Goal: Task Accomplishment & Management: Complete application form

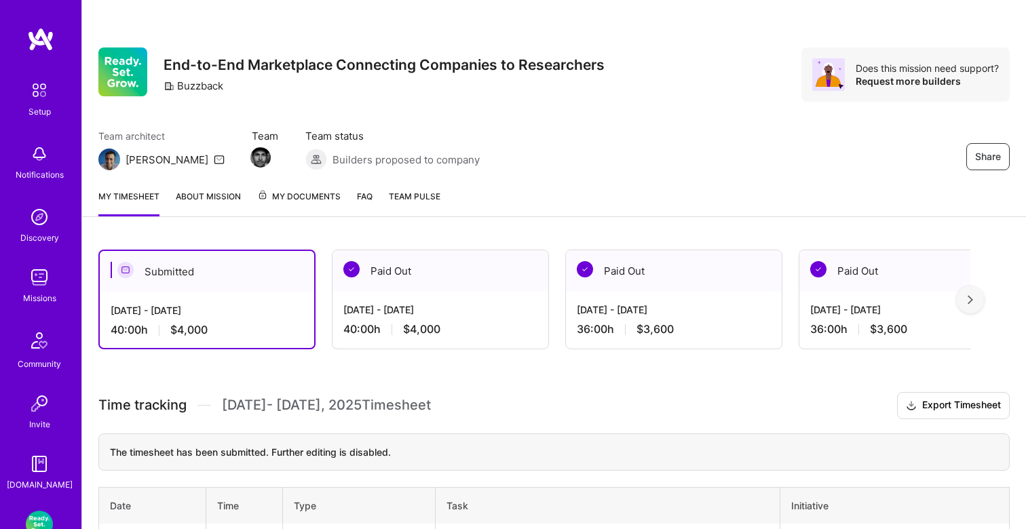
scroll to position [128, 0]
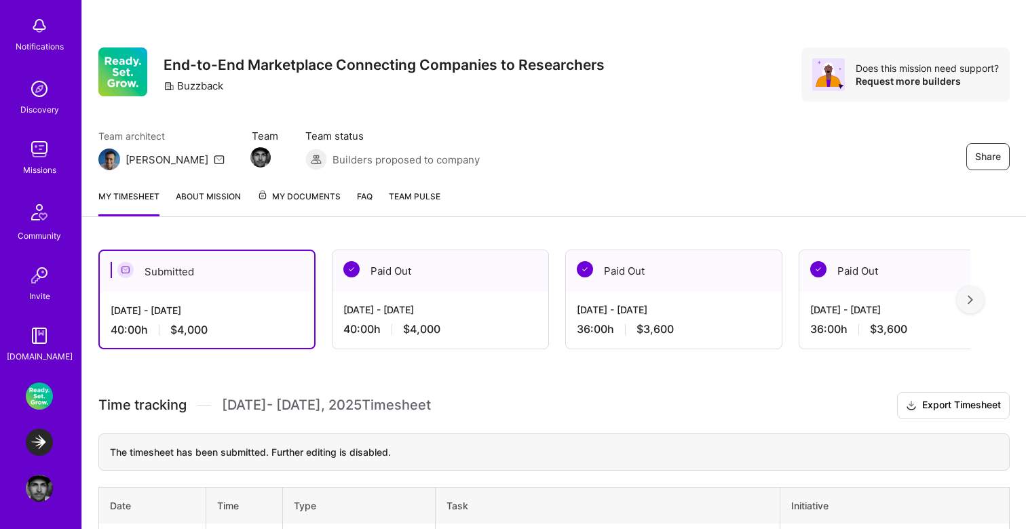
click at [41, 447] on img at bounding box center [39, 442] width 27 height 27
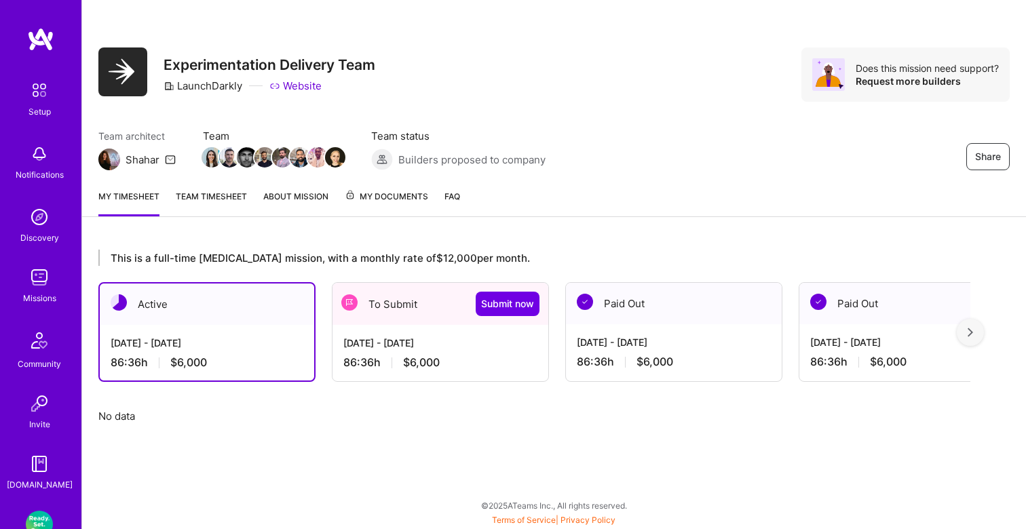
click at [607, 106] on div "Share Experimentation Delivery Team LaunchDarkly Website Does this mission need…" at bounding box center [554, 89] width 944 height 178
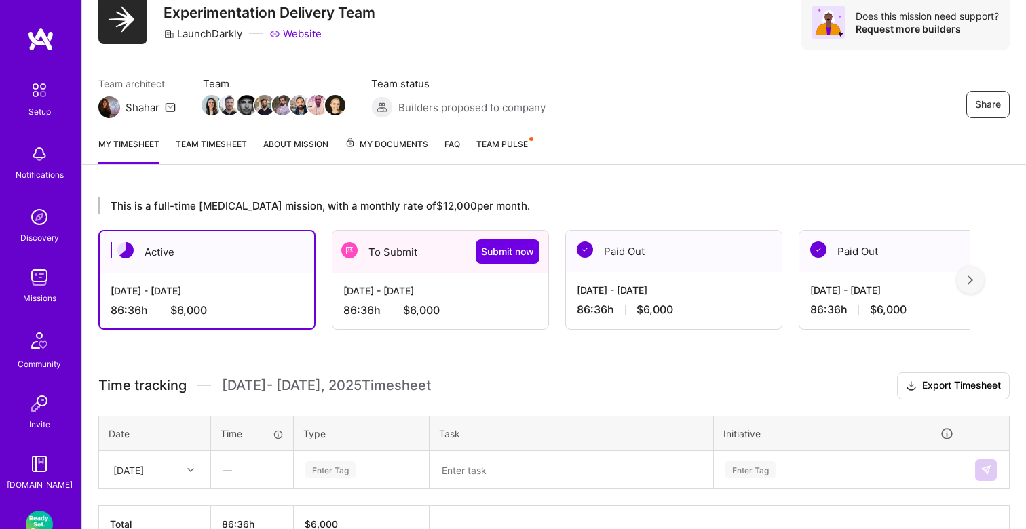
scroll to position [132, 0]
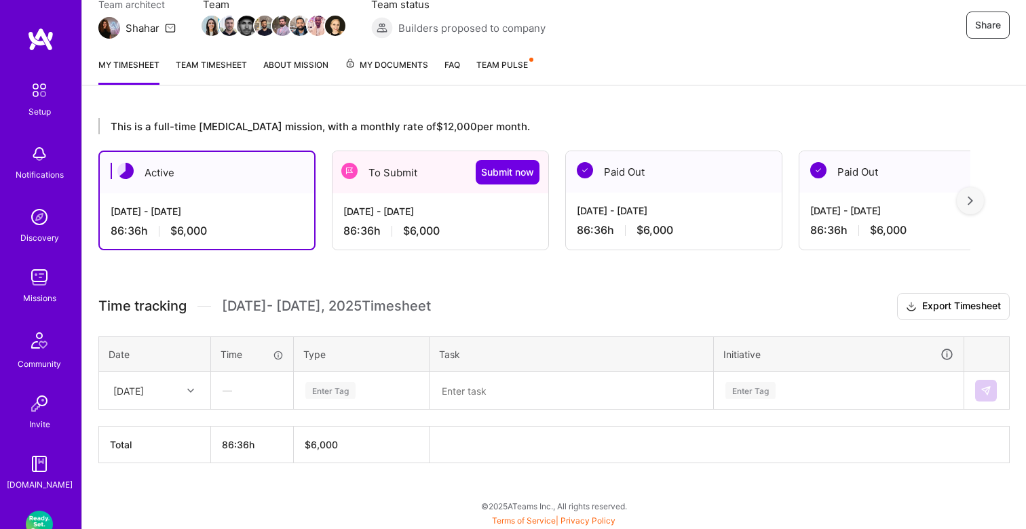
click at [459, 219] on div "[DATE] - [DATE] 86:36 h $6,000" at bounding box center [441, 221] width 216 height 56
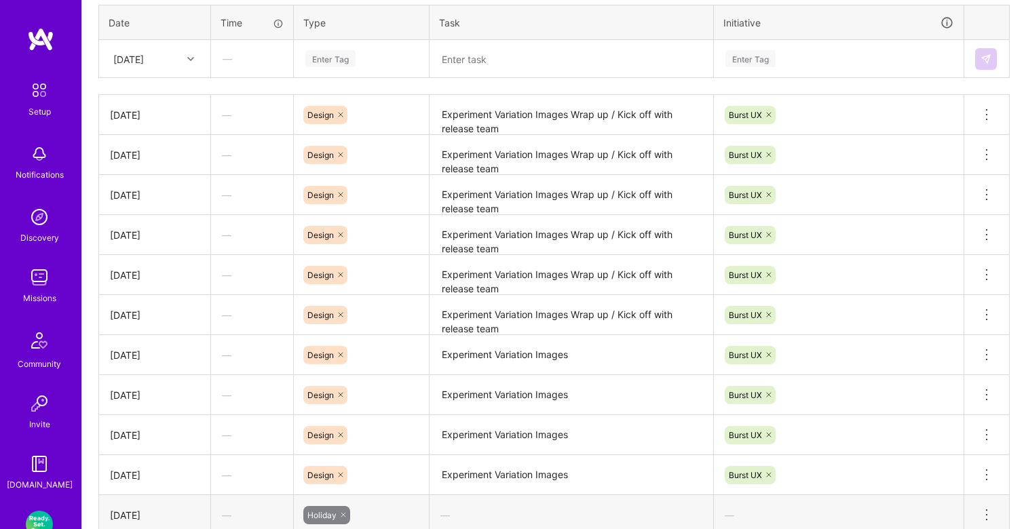
scroll to position [535, 0]
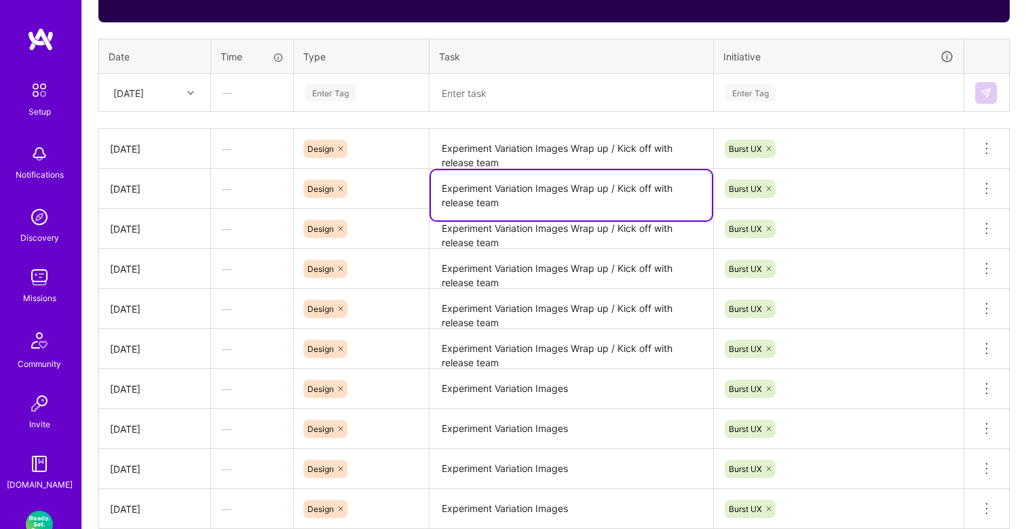
drag, startPoint x: 656, startPoint y: 187, endPoint x: 674, endPoint y: 201, distance: 22.8
click at [674, 201] on textarea "Experiment Variation Images Wrap up / Kick off with release team" at bounding box center [571, 195] width 281 height 50
type textarea "Experiment Variation Images Wrap up / Kick off Dev Toolbar"
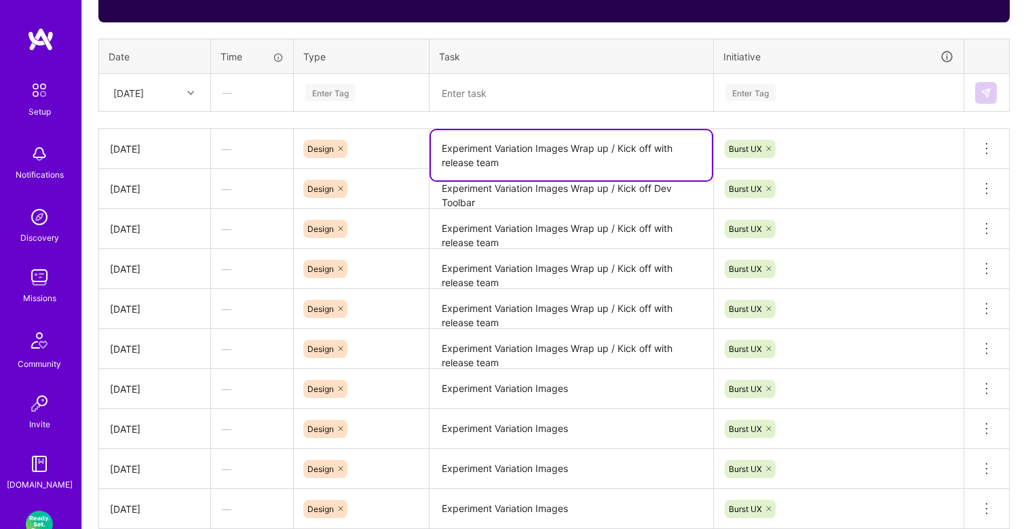
drag, startPoint x: 657, startPoint y: 147, endPoint x: 679, endPoint y: 153, distance: 22.8
click at [679, 152] on textarea "Experiment Variation Images Wrap up / Kick off with release team" at bounding box center [571, 155] width 281 height 50
drag, startPoint x: 618, startPoint y: 147, endPoint x: 404, endPoint y: 140, distance: 213.9
click at [404, 140] on tr "Mon, Sep 15 — Design Experiment Variation Images Wrap up / Kick off with releas…" at bounding box center [554, 149] width 911 height 40
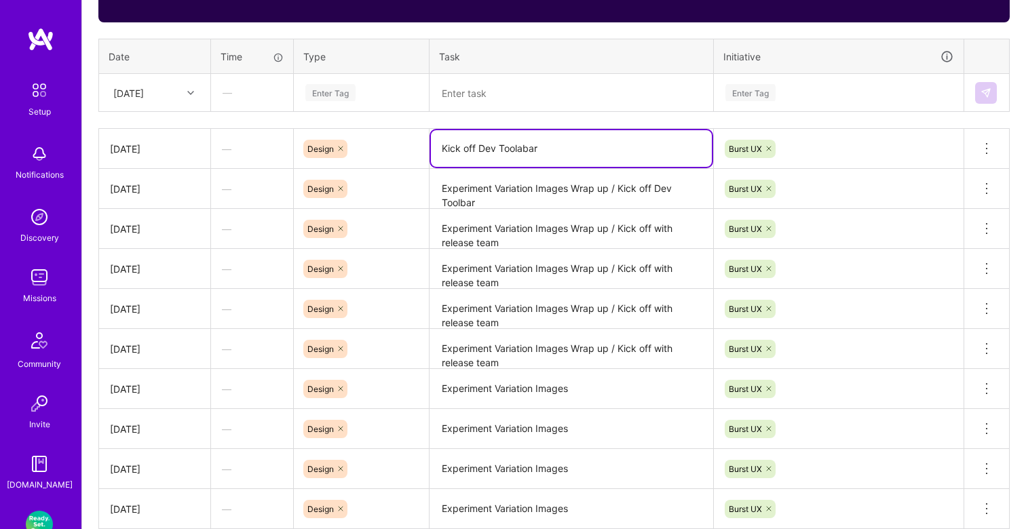
click at [521, 149] on textarea "Kick off Dev Toolabar" at bounding box center [571, 148] width 281 height 37
type textarea "Kick off Dev Toolbar"
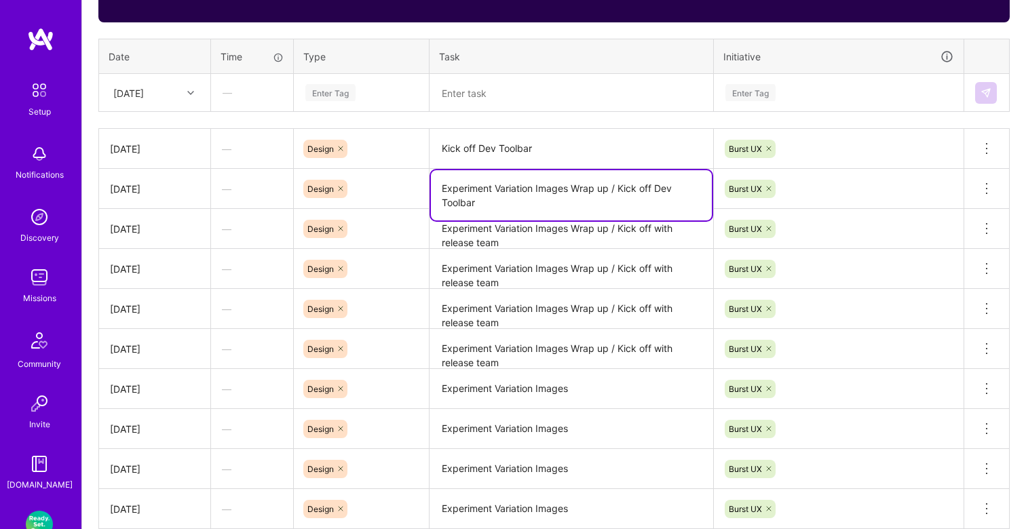
click at [643, 195] on textarea "Experiment Variation Images Wrap up / Kick off Dev Toolbar" at bounding box center [571, 195] width 281 height 50
paste textarea
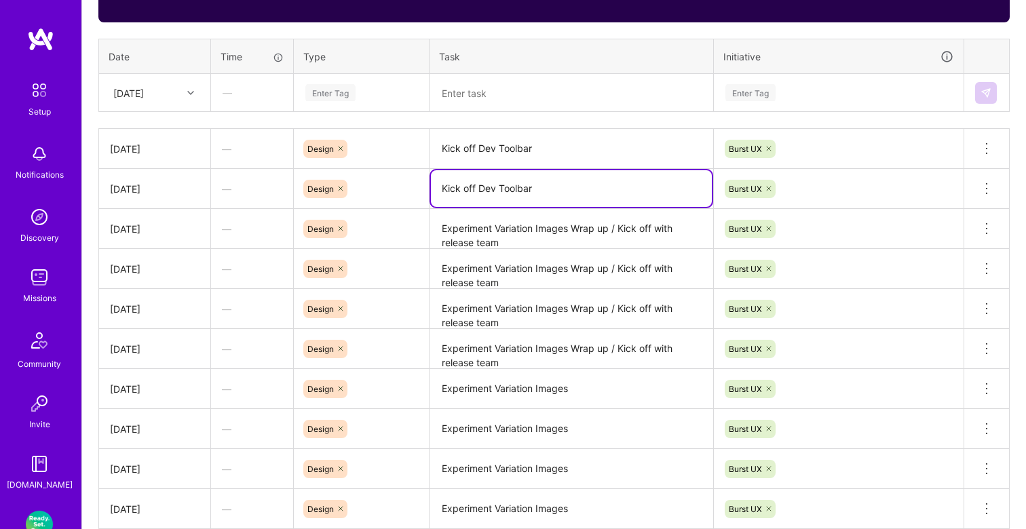
type textarea "Kick off Dev Toolbar"
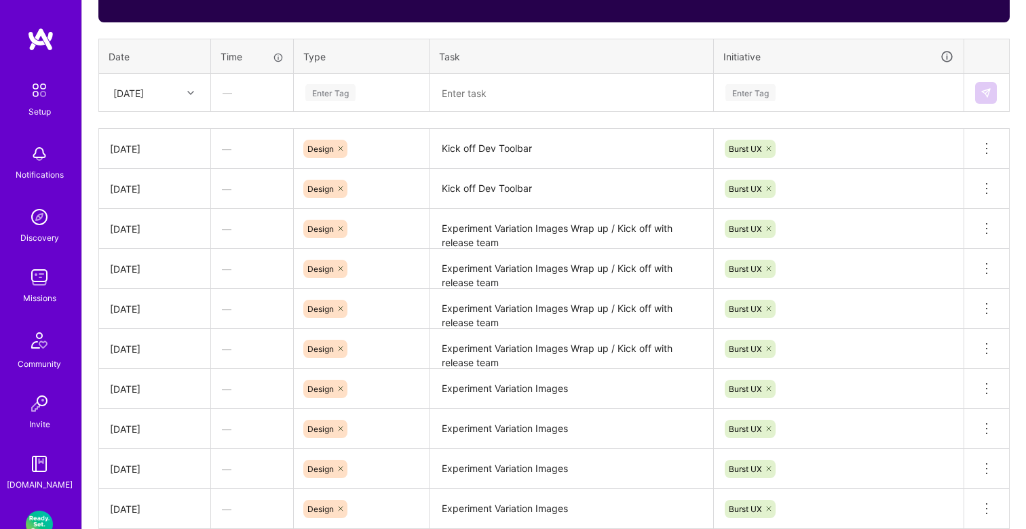
click at [703, 31] on div "Time tracking Sep 1 - Sep 15 , 2025 Timesheet Export Timesheet Let's get you pa…" at bounding box center [553, 248] width 911 height 715
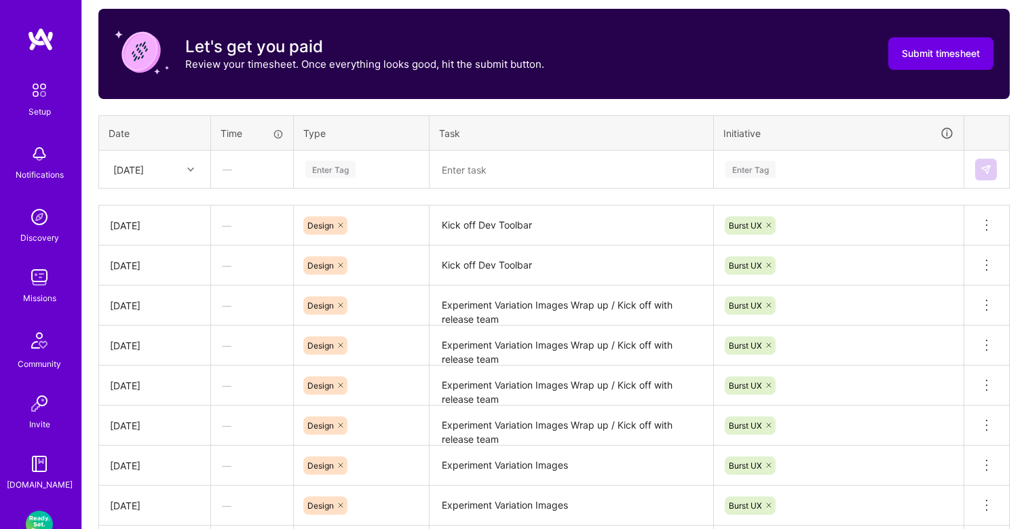
scroll to position [365, 0]
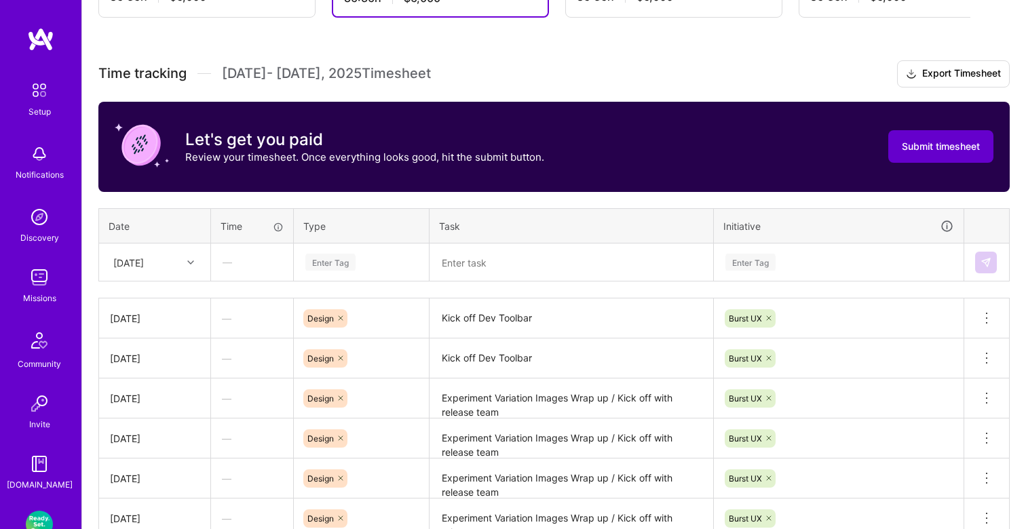
click at [930, 153] on button "Submit timesheet" at bounding box center [940, 146] width 105 height 33
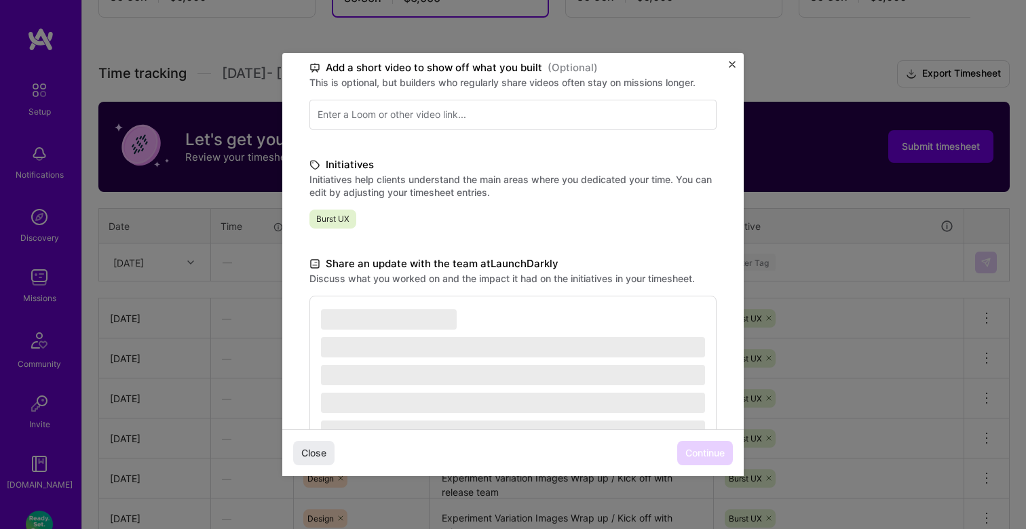
scroll to position [299, 0]
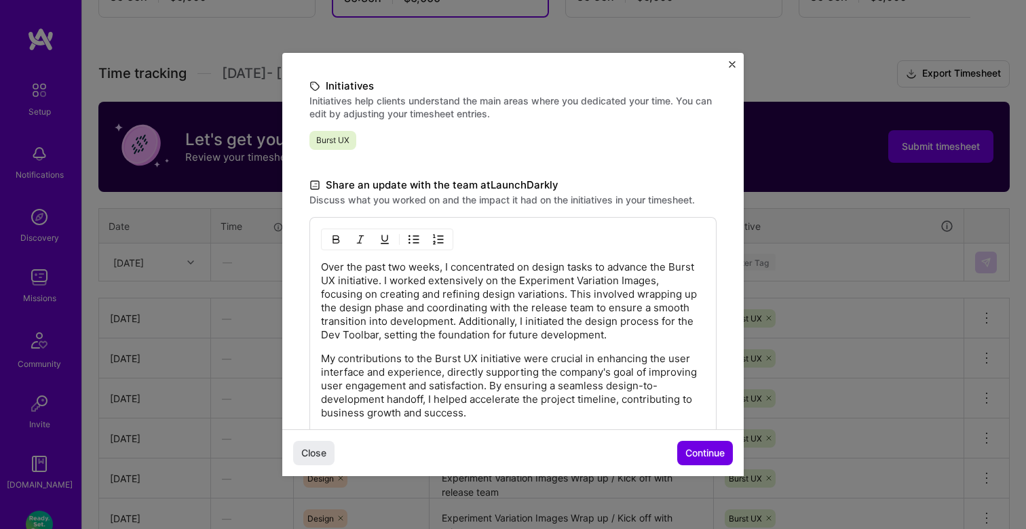
click at [513, 384] on p "My contributions to the Burst UX initiative were crucial in enhancing the user …" at bounding box center [513, 386] width 384 height 68
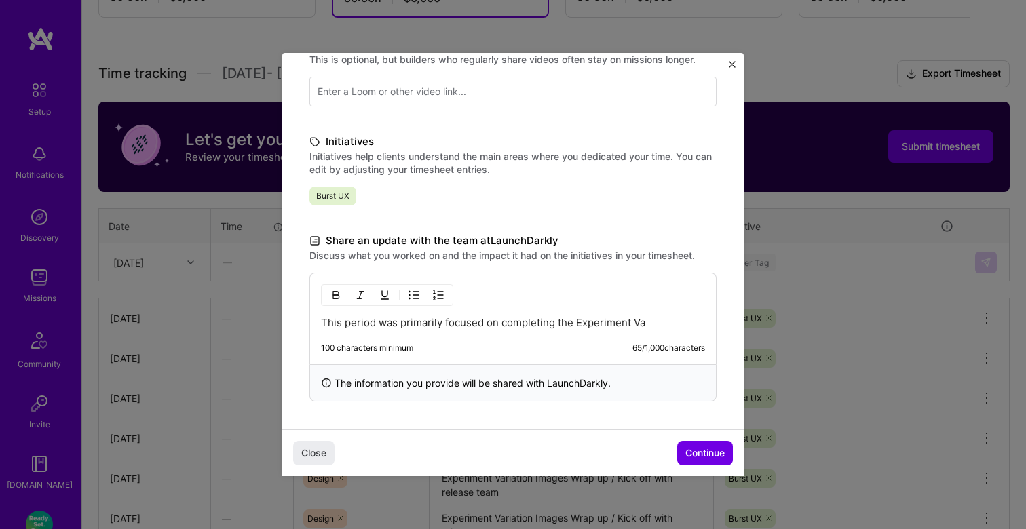
click at [571, 324] on p "This period was primarily focused on completing the Experiment Va" at bounding box center [513, 323] width 384 height 14
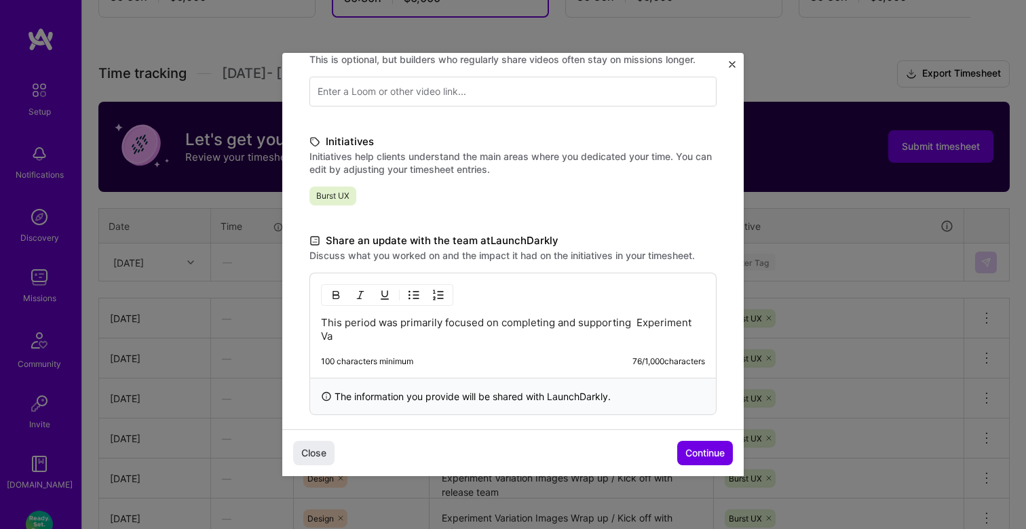
scroll to position [257, 0]
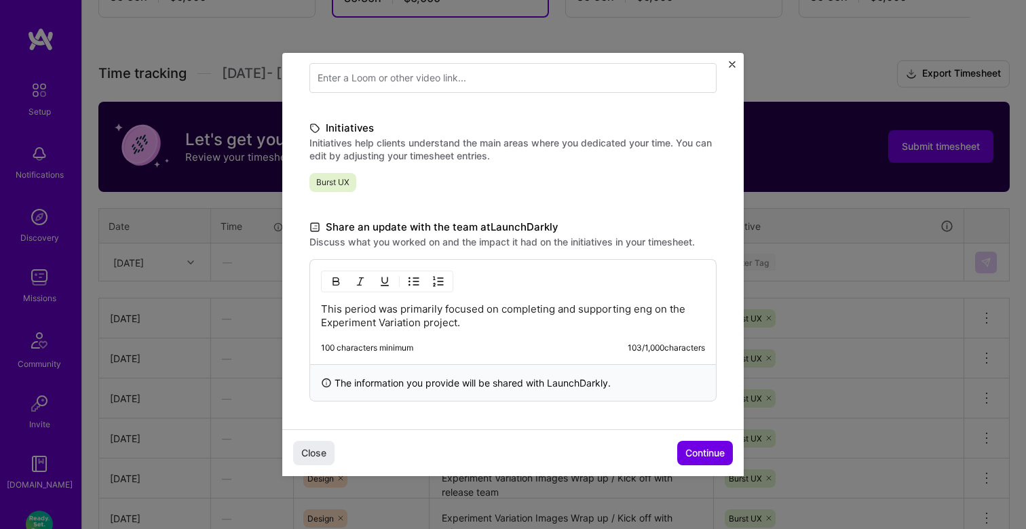
click at [649, 310] on p "This period was primarily focused on completing and supporting eng on the Exper…" at bounding box center [513, 316] width 384 height 27
click at [556, 307] on p "This period was primarily focused on completing and supporting eng as they get …" at bounding box center [513, 316] width 384 height 27
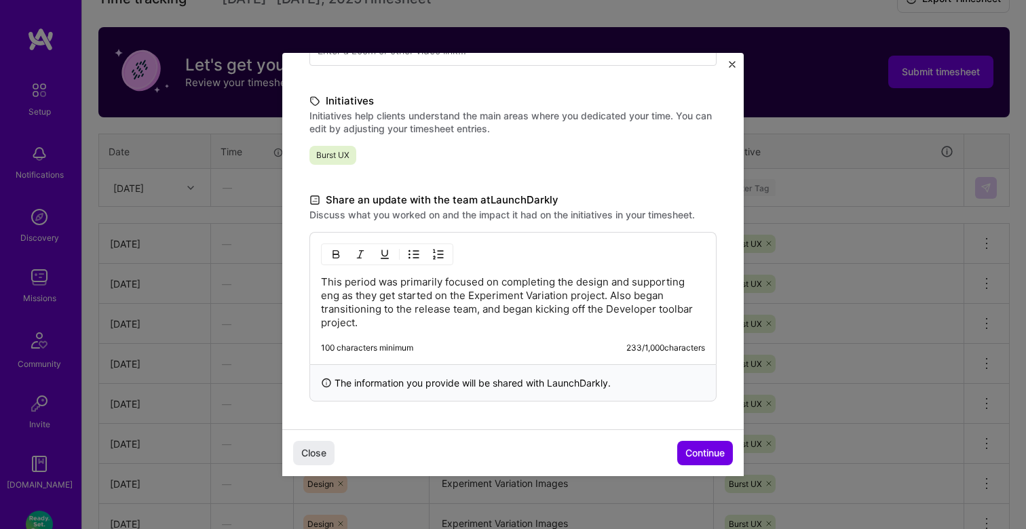
scroll to position [432, 0]
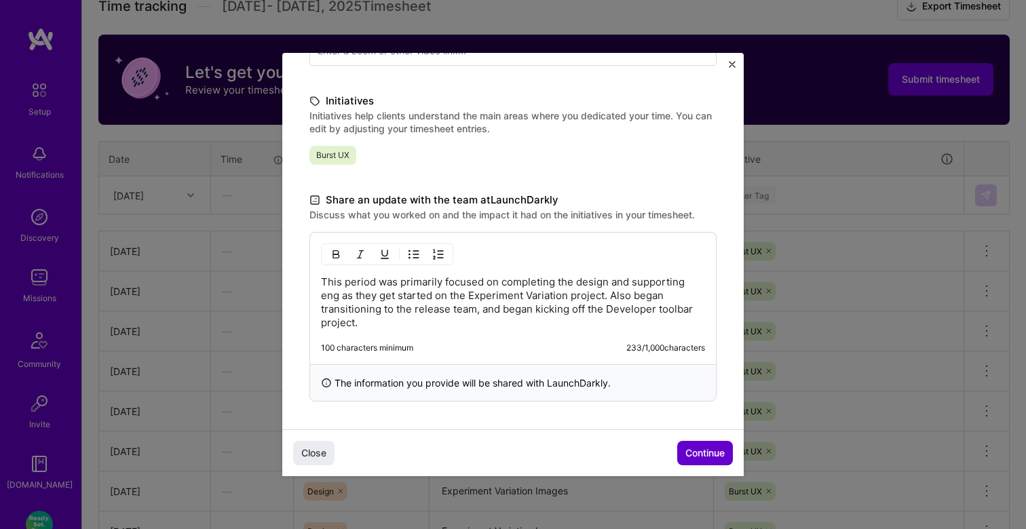
click at [705, 456] on span "Continue" at bounding box center [704, 454] width 39 height 14
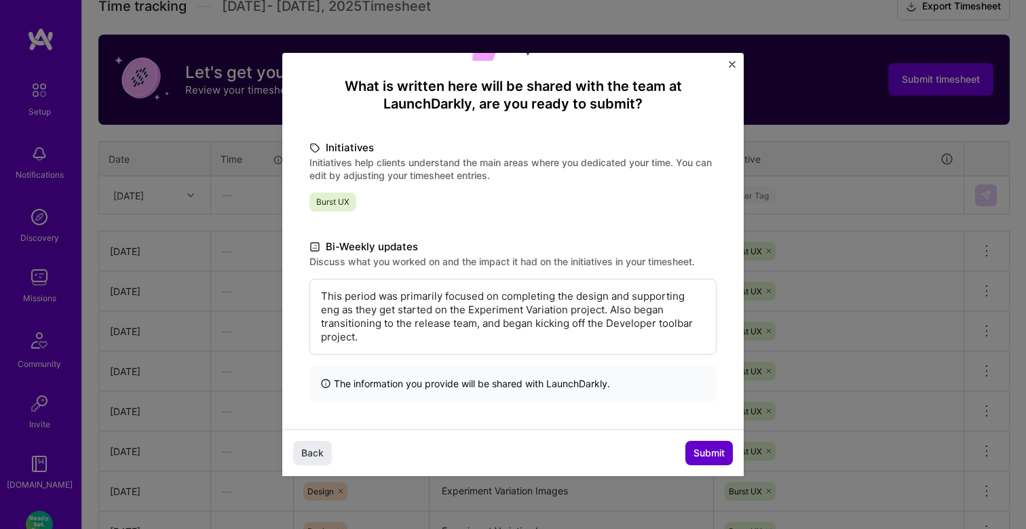
click at [708, 442] on button "Submit" at bounding box center [709, 453] width 48 height 24
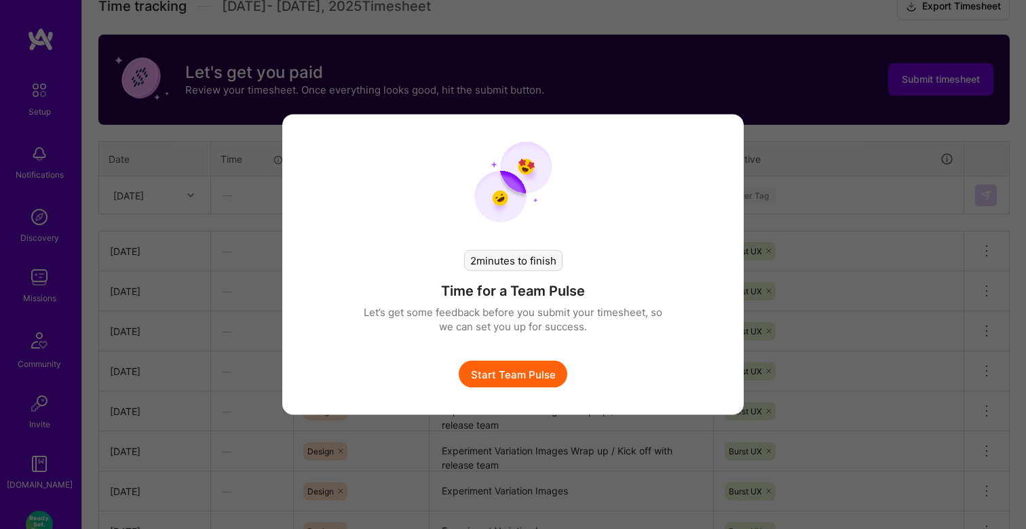
click at [532, 383] on button "Start Team Pulse" at bounding box center [513, 374] width 109 height 27
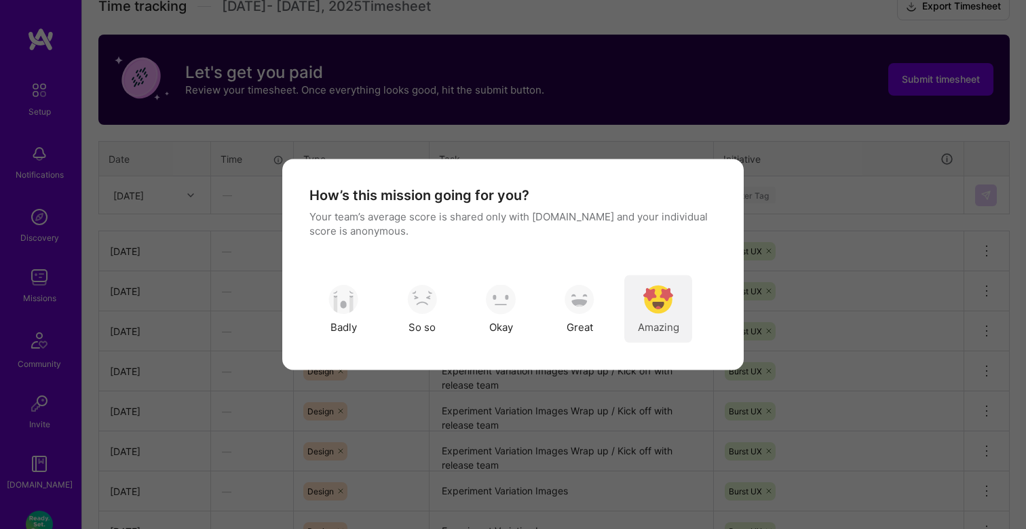
click at [664, 299] on img "modal" at bounding box center [658, 299] width 30 height 30
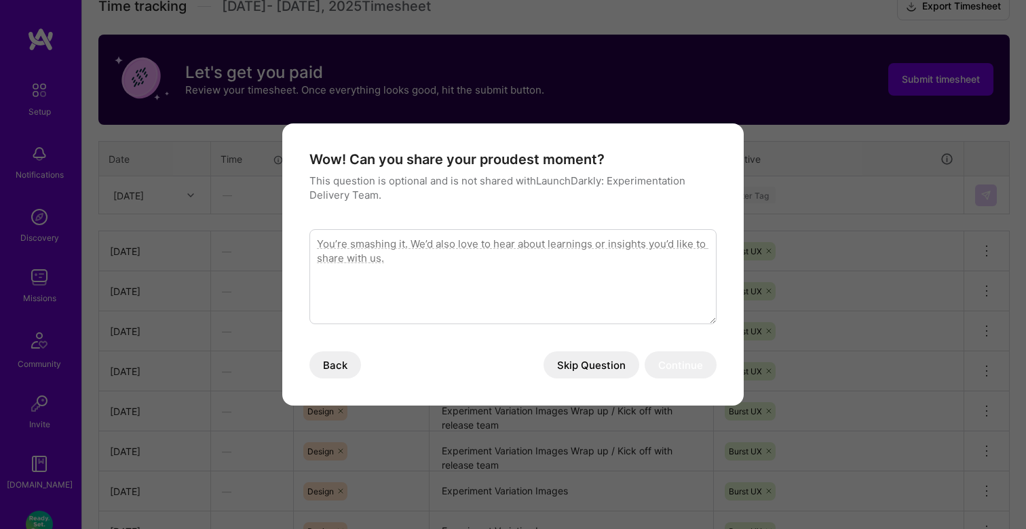
click at [597, 368] on button "Skip Question" at bounding box center [592, 365] width 96 height 27
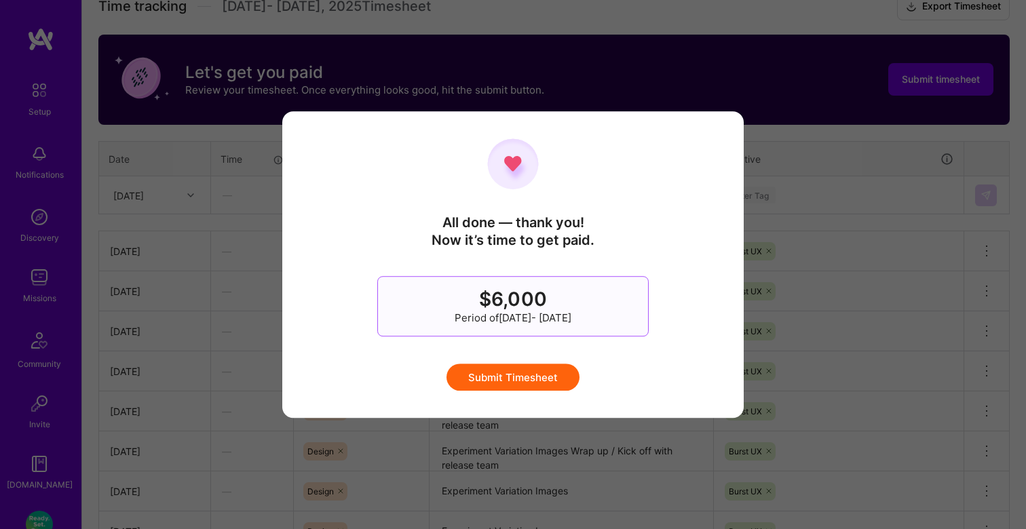
click at [535, 378] on button "Submit Timesheet" at bounding box center [513, 377] width 133 height 27
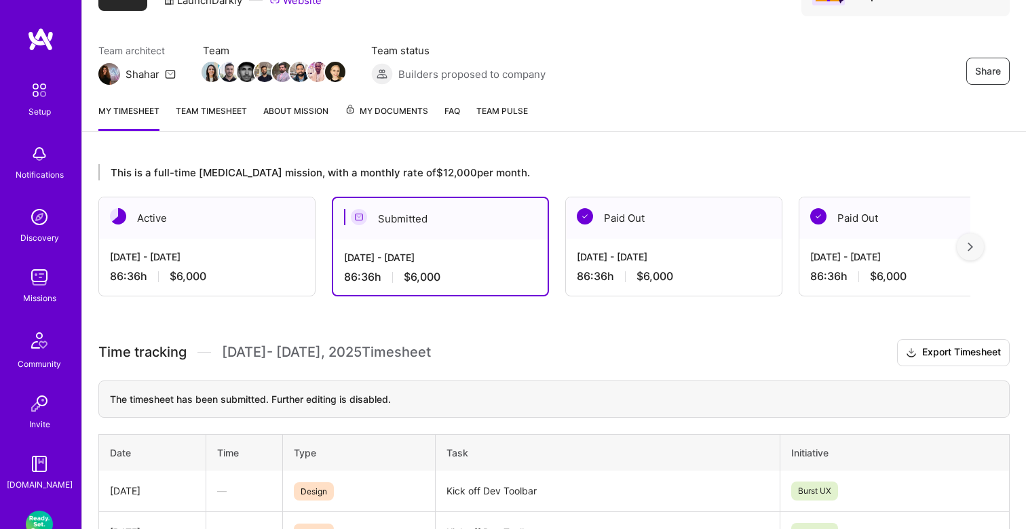
scroll to position [64, 0]
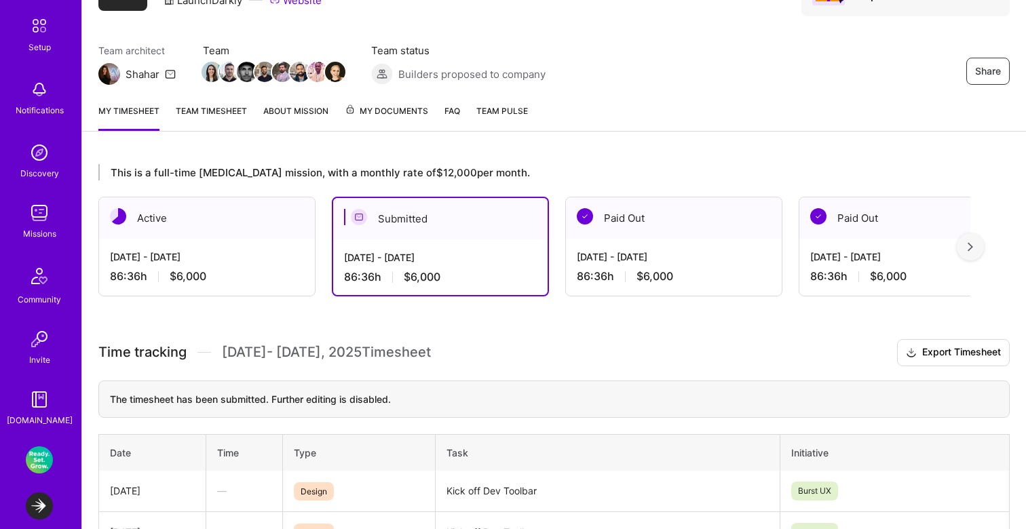
click at [41, 458] on img at bounding box center [39, 460] width 27 height 27
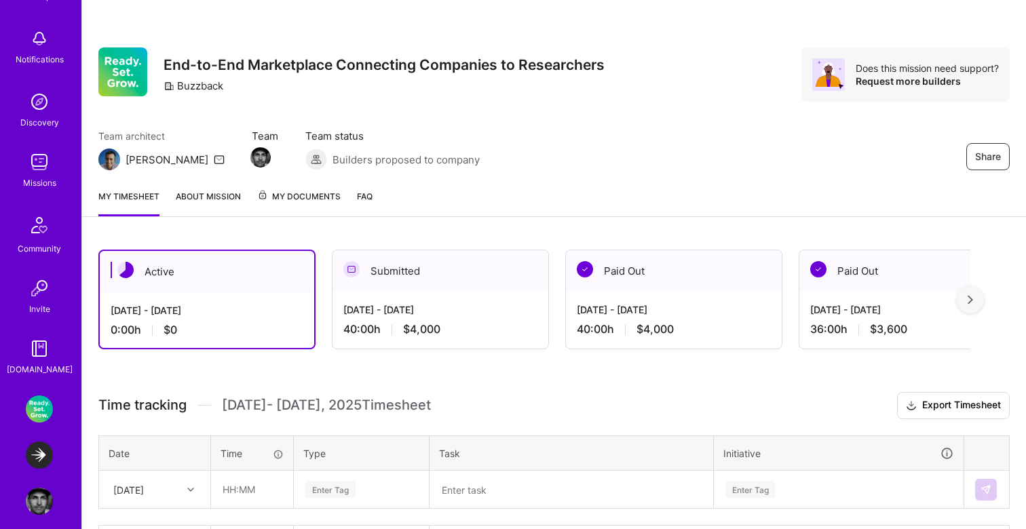
scroll to position [128, 0]
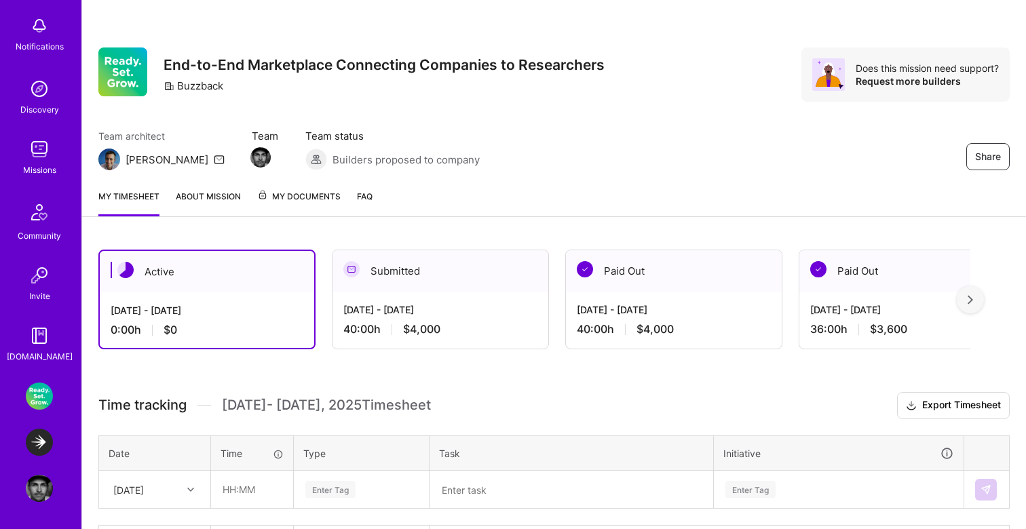
click at [43, 440] on img at bounding box center [39, 442] width 27 height 27
